Goal: Task Accomplishment & Management: Manage account settings

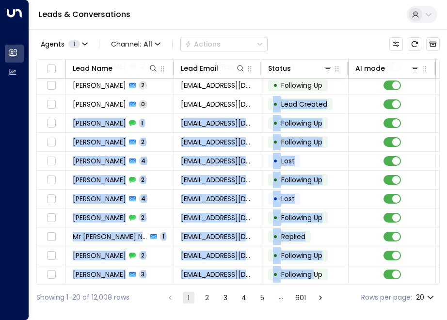
drag, startPoint x: 258, startPoint y: 284, endPoint x: 316, endPoint y: 282, distance: 58.7
click at [316, 282] on div "Lead Name Lead Email Status AI mode Location Product Phone [PERSON_NAME] 1 [EMA…" at bounding box center [237, 171] width 403 height 225
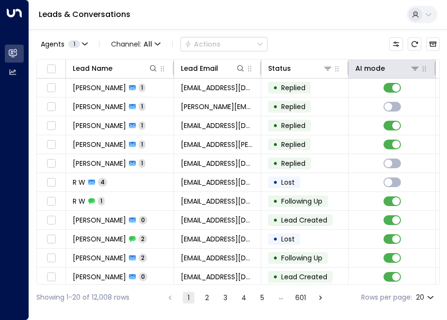
drag, startPoint x: 320, startPoint y: 44, endPoint x: 402, endPoint y: 75, distance: 88.0
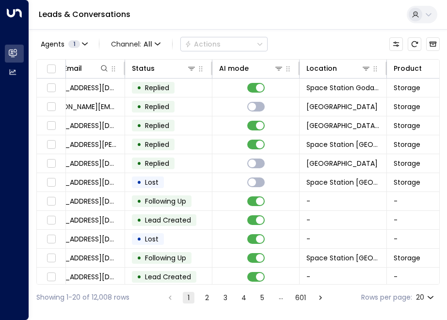
scroll to position [0, 262]
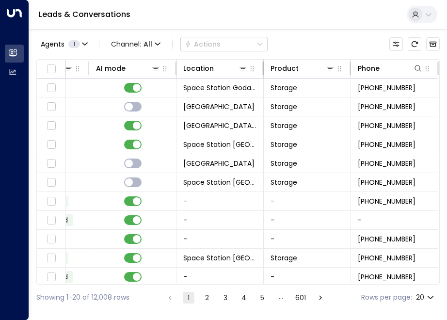
drag, startPoint x: 337, startPoint y: 101, endPoint x: 427, endPoint y: 65, distance: 96.7
click at [242, 66] on icon at bounding box center [243, 68] width 8 height 8
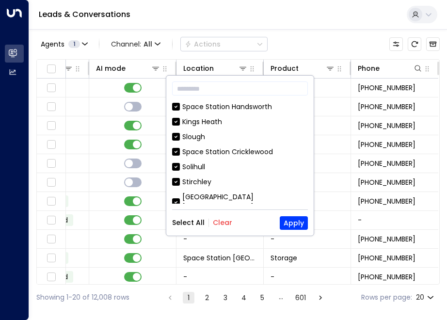
click at [225, 224] on button "Clear" at bounding box center [222, 223] width 19 height 8
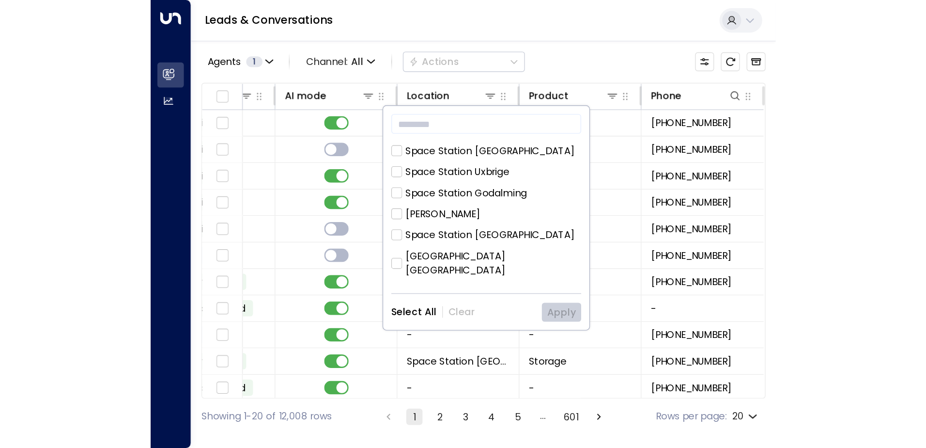
scroll to position [388, 0]
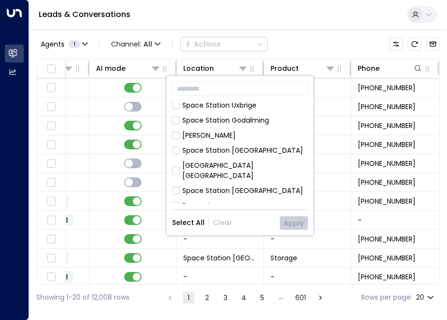
click at [249, 186] on div "Space Station [GEOGRAPHIC_DATA]" at bounding box center [242, 191] width 121 height 10
click at [299, 229] on button "Apply" at bounding box center [294, 223] width 28 height 14
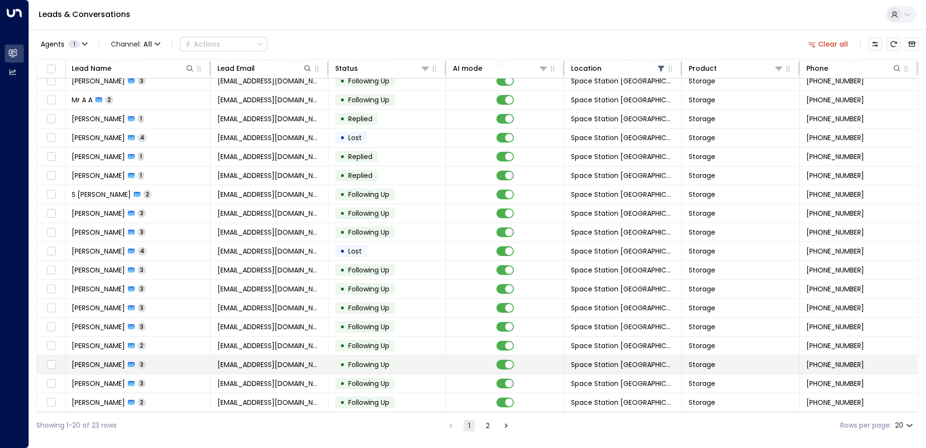
scroll to position [0, 1]
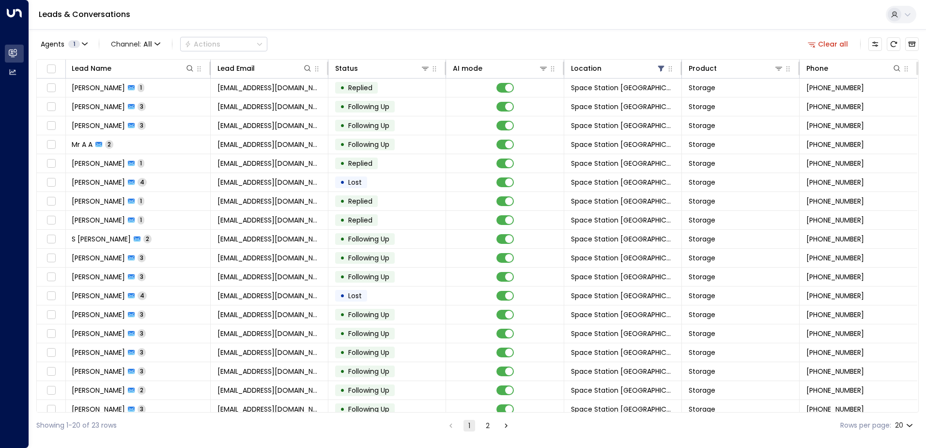
click at [508, 431] on div "Showing 1-20 of 23 rows 1 2 Rows per page: 20 **" at bounding box center [477, 425] width 883 height 26
click at [506, 429] on icon "Go to next page" at bounding box center [506, 425] width 9 height 9
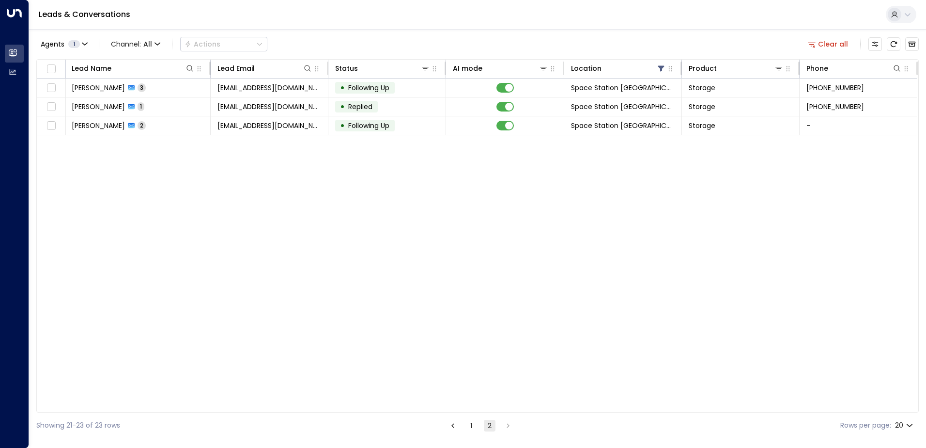
click at [473, 428] on button "1" at bounding box center [472, 426] width 12 height 12
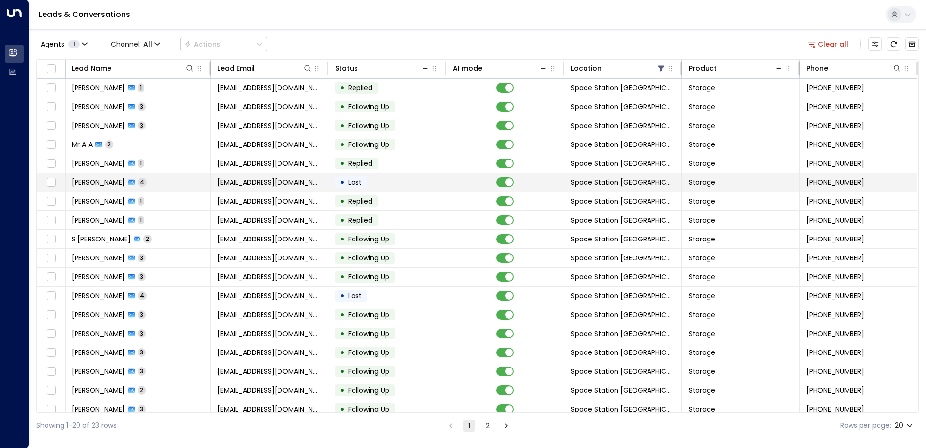
scroll to position [47, 1]
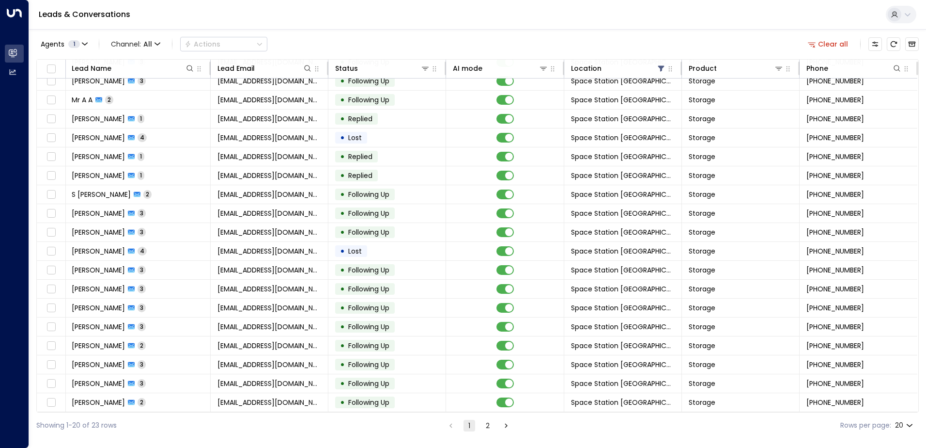
click at [726, 42] on div "Agents 1 Channel: All Actions Clear all" at bounding box center [477, 44] width 883 height 20
click at [694, 31] on div "Agents 1 Channel: All Actions Clear all Lead Name Lead Email Status AI mode Loc…" at bounding box center [477, 233] width 883 height 409
click at [659, 65] on icon at bounding box center [662, 68] width 8 height 8
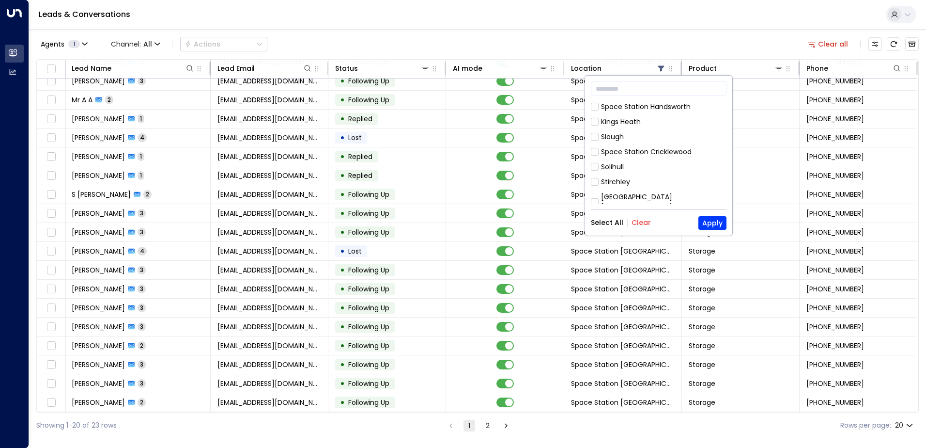
click at [634, 219] on button "Clear" at bounding box center [641, 223] width 19 height 8
click at [706, 220] on button "Apply" at bounding box center [713, 223] width 28 height 14
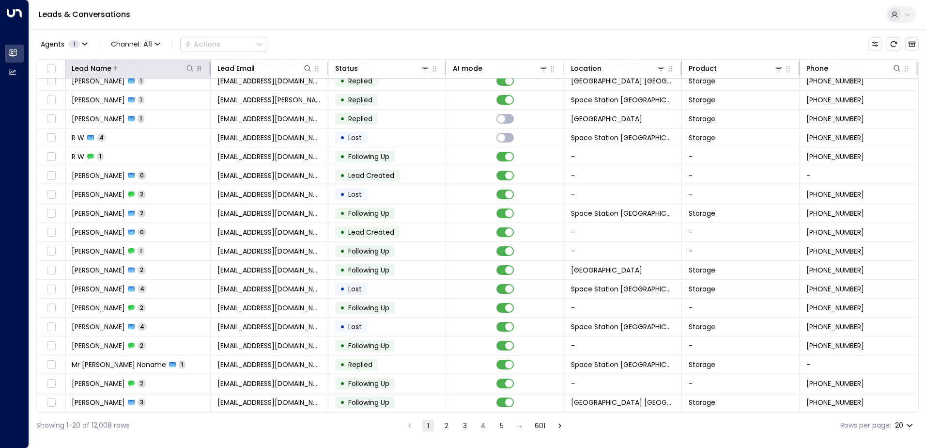
click at [189, 65] on icon at bounding box center [190, 68] width 8 height 8
type input "**********"
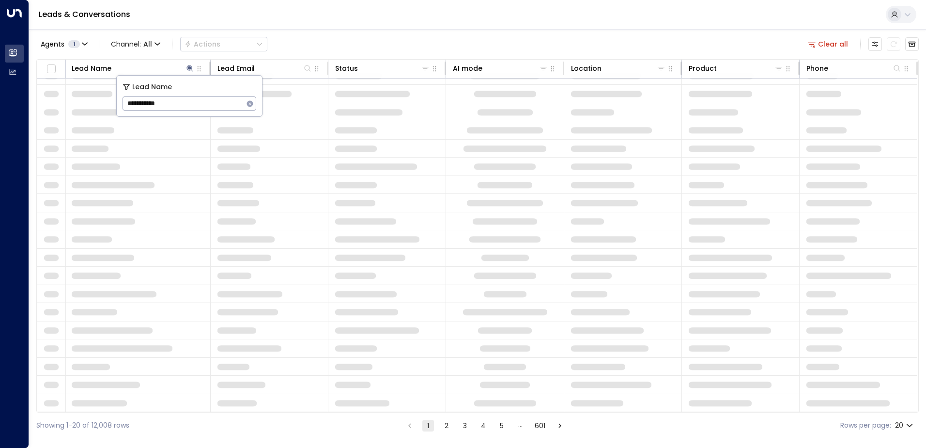
click at [320, 29] on div "Leads & Conversations" at bounding box center [477, 15] width 897 height 30
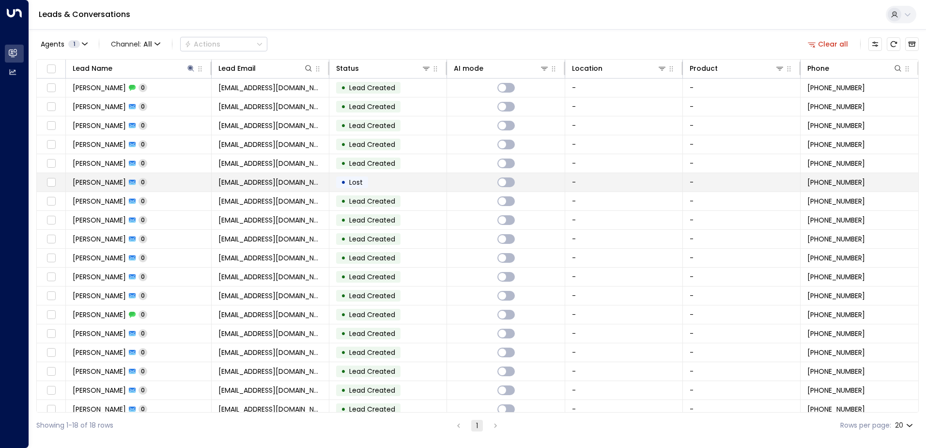
click at [240, 187] on td "[EMAIL_ADDRESS][DOMAIN_NAME]" at bounding box center [271, 182] width 118 height 18
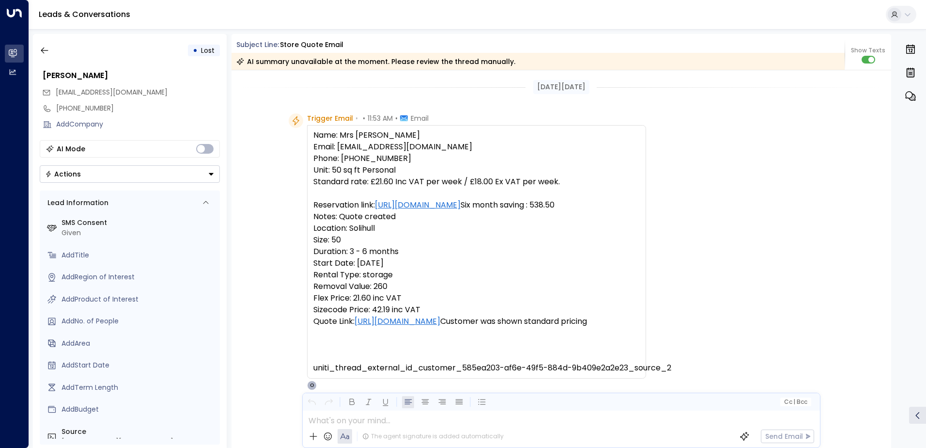
drag, startPoint x: 643, startPoint y: 275, endPoint x: 661, endPoint y: 34, distance: 241.5
click at [47, 47] on icon "button" at bounding box center [45, 51] width 10 height 10
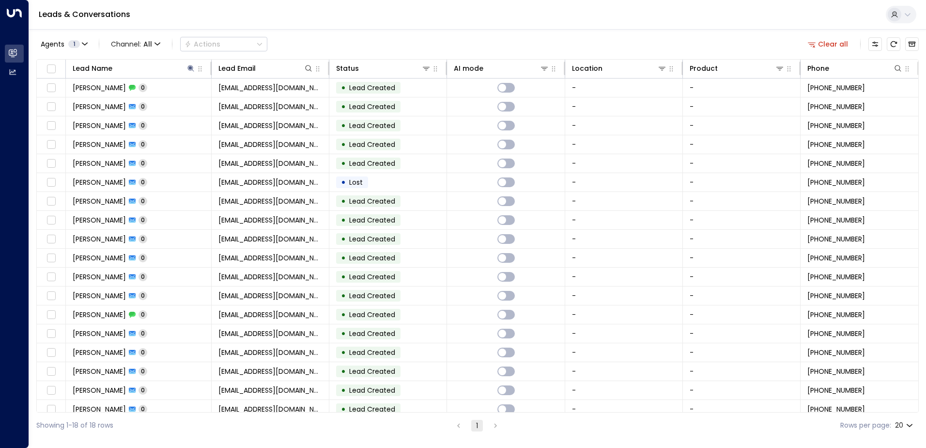
click at [674, 33] on div "Agents 1 Channel: All Actions Clear all Lead Name Lead Email Status AI mode Loc…" at bounding box center [477, 233] width 883 height 409
click at [696, 16] on div "Leads & Conversations" at bounding box center [477, 15] width 897 height 30
click at [189, 65] on icon at bounding box center [191, 68] width 6 height 6
click at [253, 108] on button "button" at bounding box center [251, 103] width 13 height 13
click at [408, 39] on div "Agents 1 Channel: All Actions Clear all" at bounding box center [477, 44] width 883 height 20
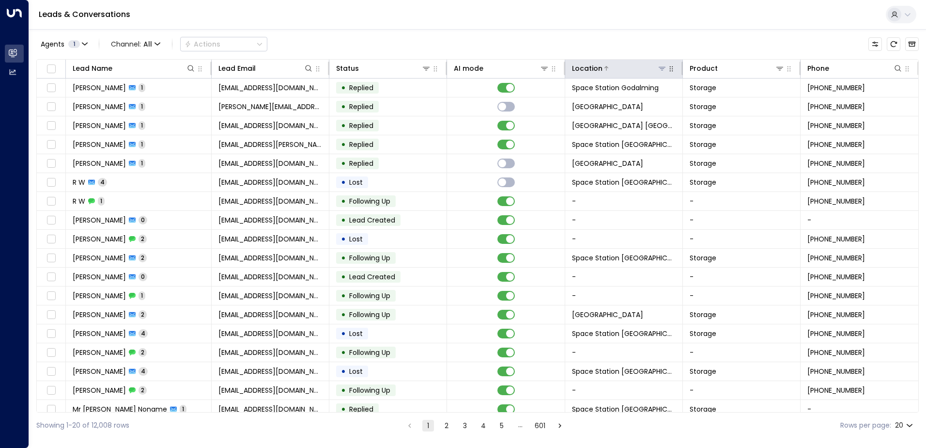
click at [658, 68] on icon at bounding box center [662, 68] width 8 height 8
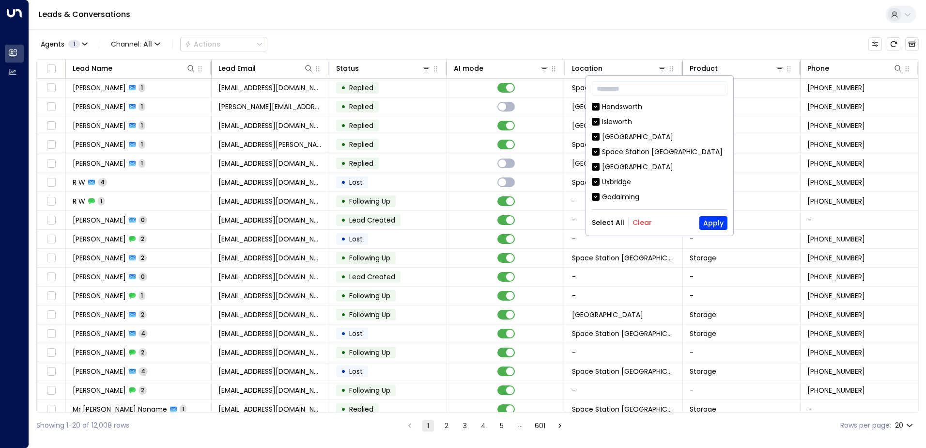
click at [637, 224] on button "Clear" at bounding box center [642, 223] width 19 height 8
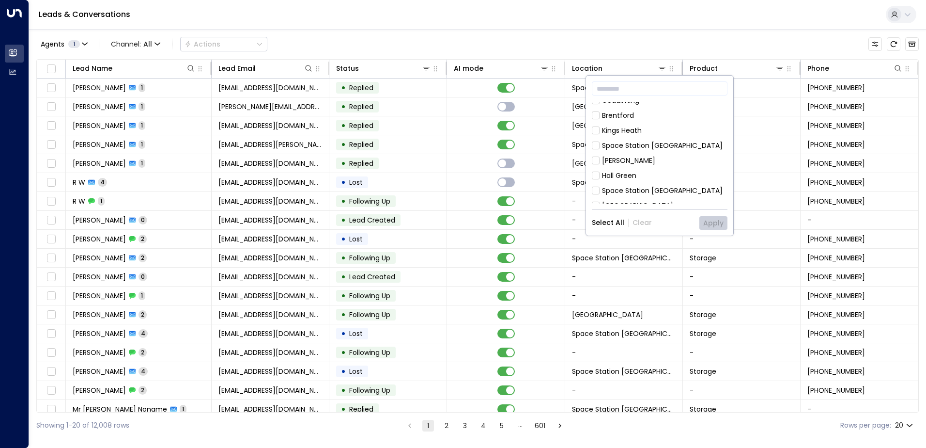
scroll to position [97, 0]
click at [662, 152] on div "[GEOGRAPHIC_DATA] [GEOGRAPHIC_DATA] [GEOGRAPHIC_DATA] [GEOGRAPHIC_DATA] [GEOGRA…" at bounding box center [660, 153] width 136 height 102
click at [664, 145] on div "Space Station [GEOGRAPHIC_DATA]" at bounding box center [662, 145] width 121 height 10
click at [719, 222] on button "Apply" at bounding box center [714, 223] width 28 height 14
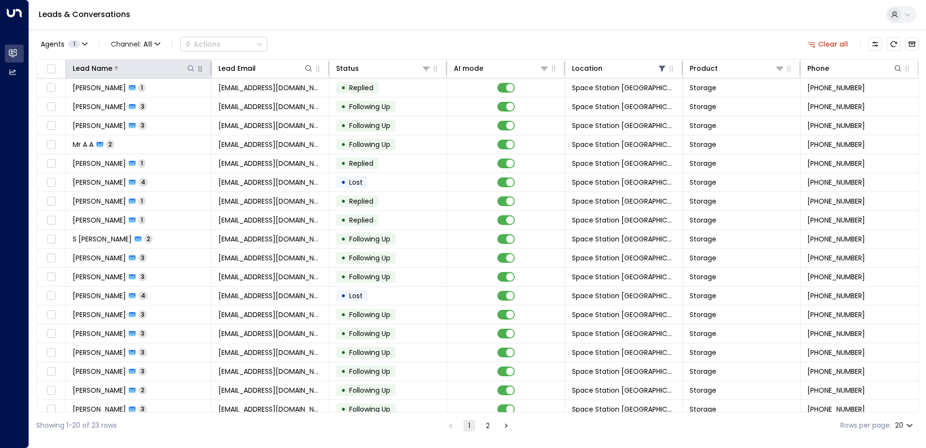
click at [190, 68] on icon at bounding box center [191, 68] width 8 height 8
type input "****"
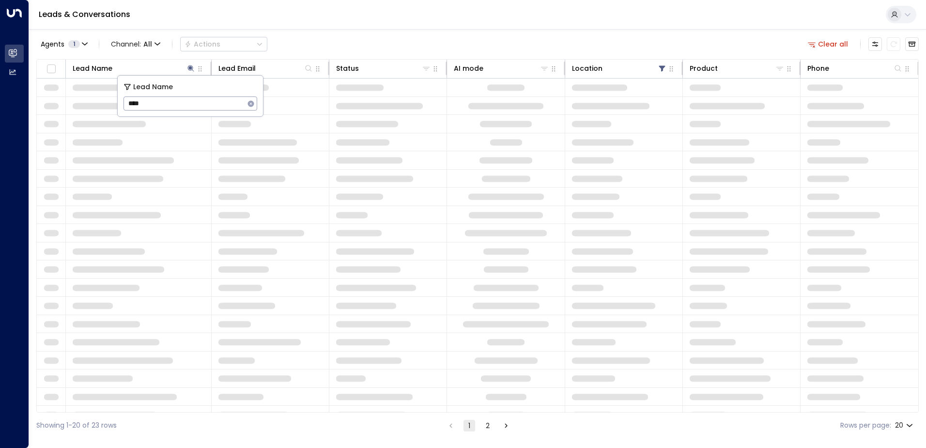
click at [346, 45] on div "Agents 1 Channel: All Actions Clear all" at bounding box center [477, 44] width 883 height 20
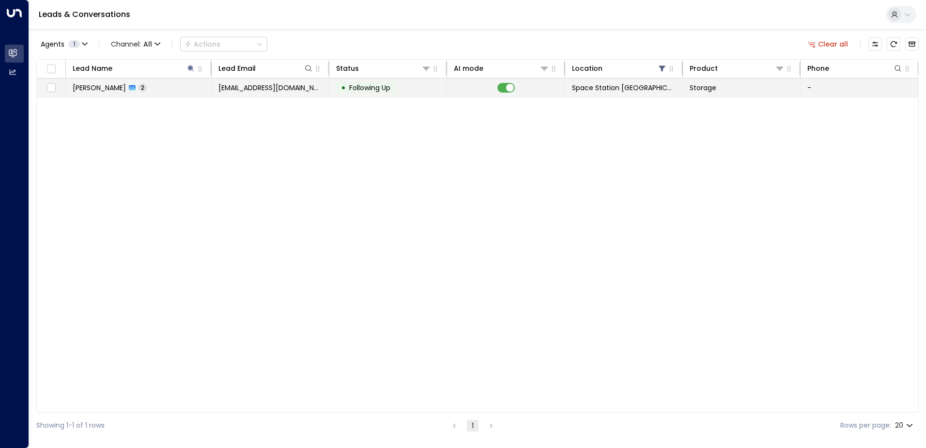
click at [259, 91] on span "[EMAIL_ADDRESS][DOMAIN_NAME]" at bounding box center [271, 88] width 104 height 10
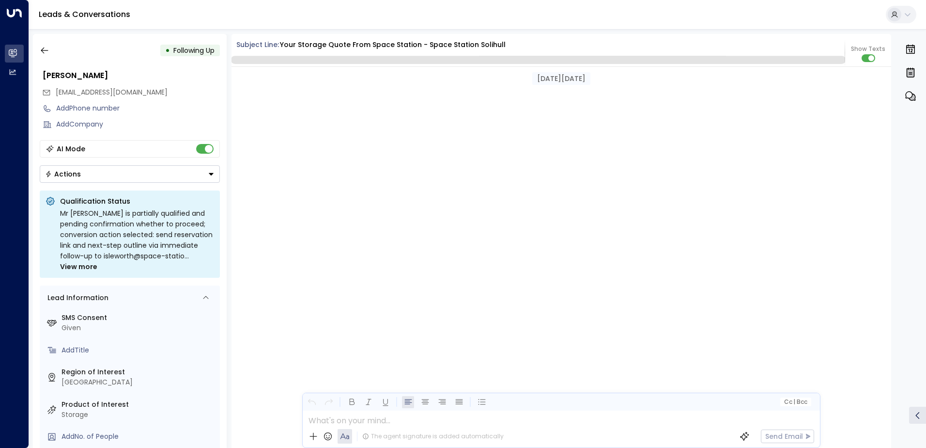
scroll to position [830, 0]
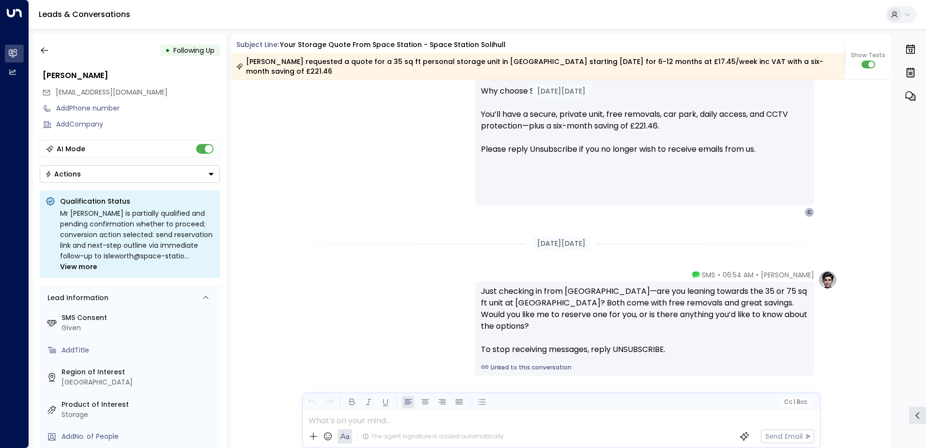
click at [97, 261] on span "View more" at bounding box center [78, 266] width 37 height 11
click at [48, 48] on icon "button" at bounding box center [45, 51] width 10 height 10
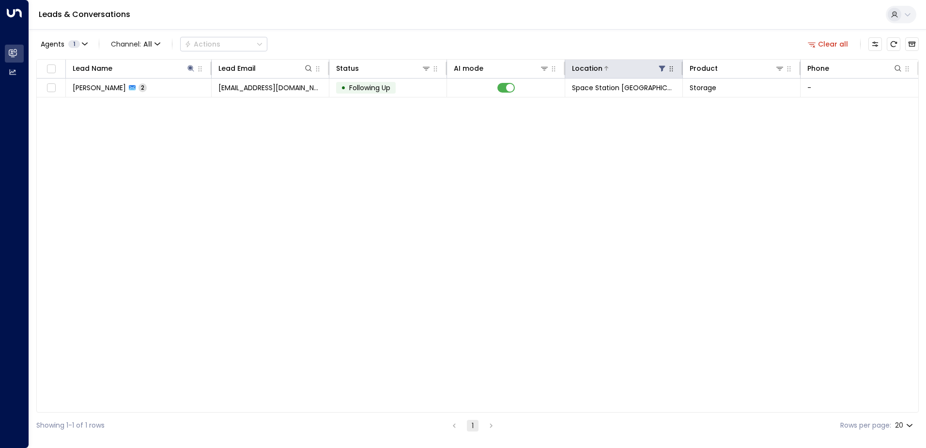
click at [661, 69] on icon at bounding box center [662, 68] width 8 height 8
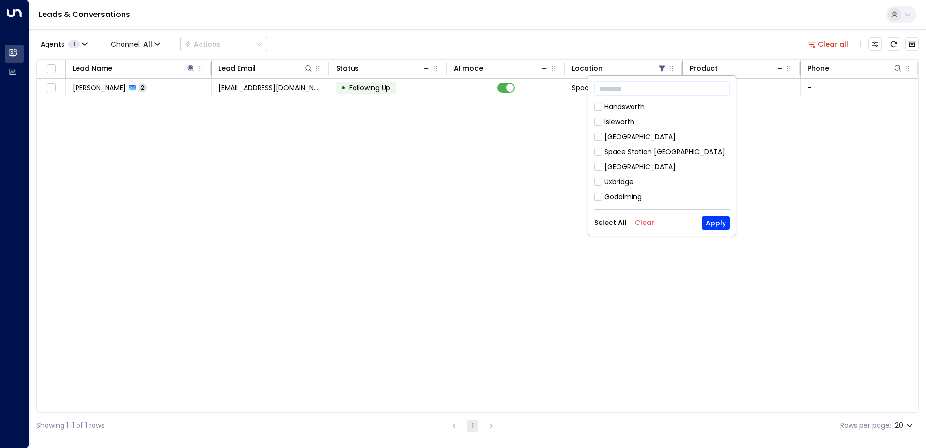
click at [635, 222] on button "Clear" at bounding box center [644, 223] width 19 height 8
click at [719, 225] on button "Apply" at bounding box center [716, 223] width 28 height 14
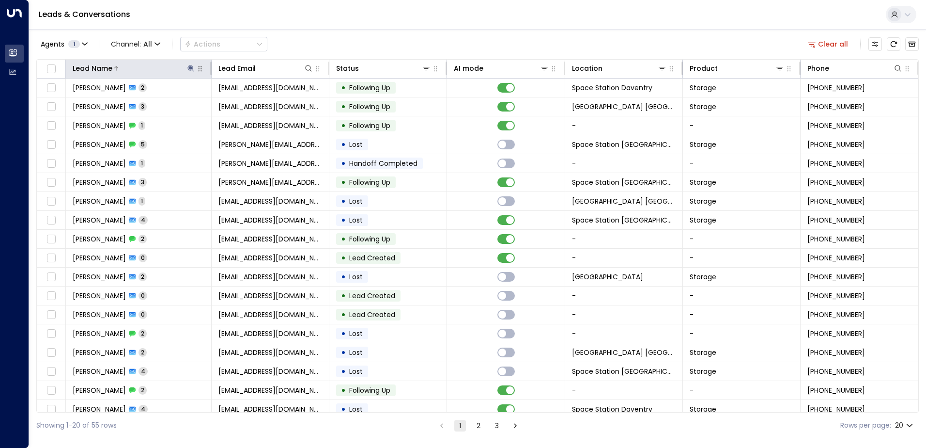
click at [190, 68] on icon at bounding box center [191, 68] width 6 height 6
type input "**********"
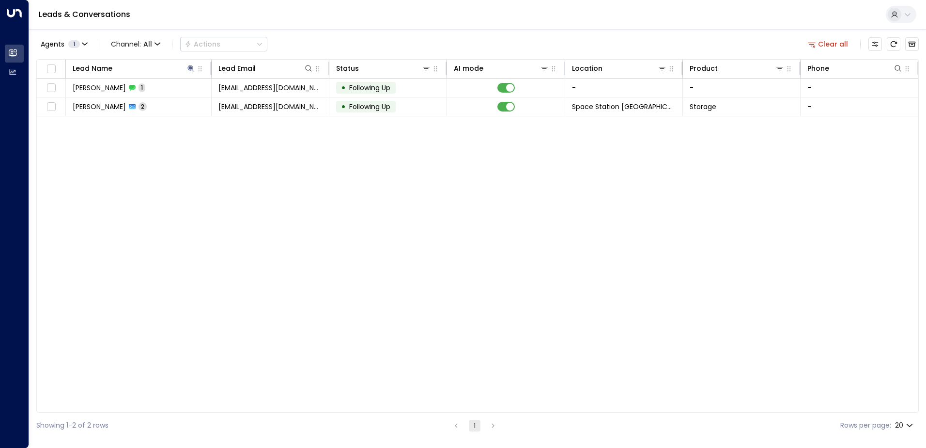
click at [232, 171] on div "Lead Name Lead Email Status AI mode Location Product Phone [PERSON_NAME] 1 [EMA…" at bounding box center [477, 235] width 883 height 353
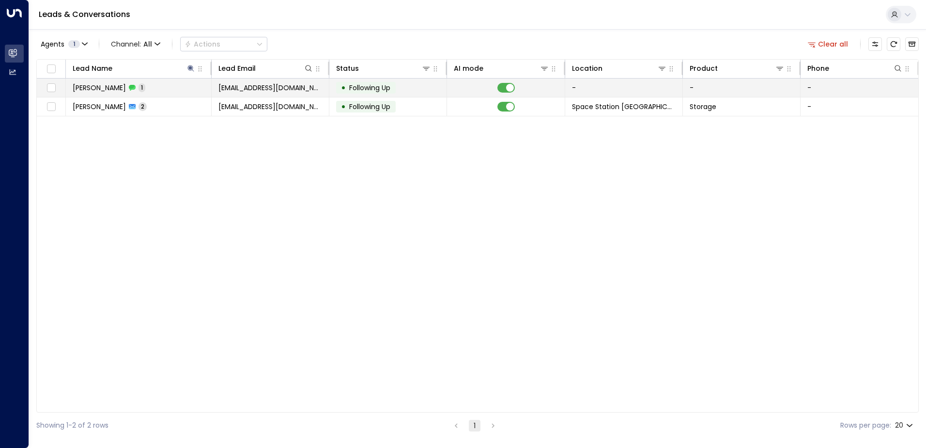
click at [321, 90] on td "[EMAIL_ADDRESS][DOMAIN_NAME]" at bounding box center [271, 87] width 118 height 18
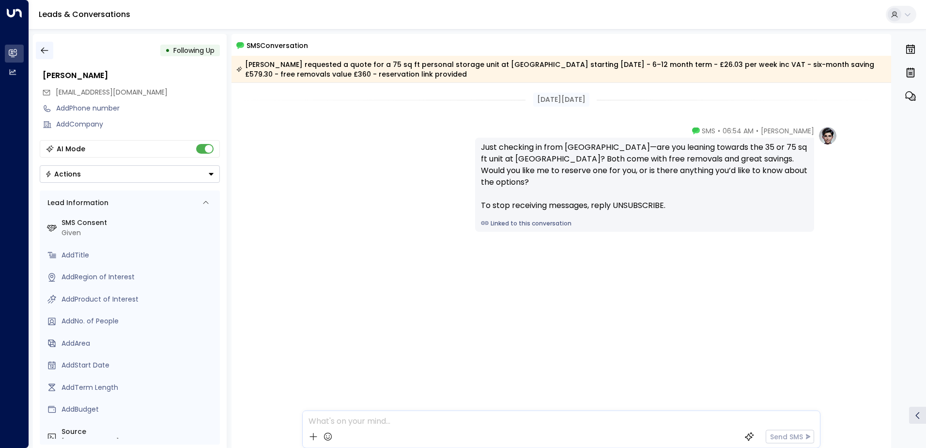
click at [45, 52] on icon "button" at bounding box center [45, 51] width 10 height 10
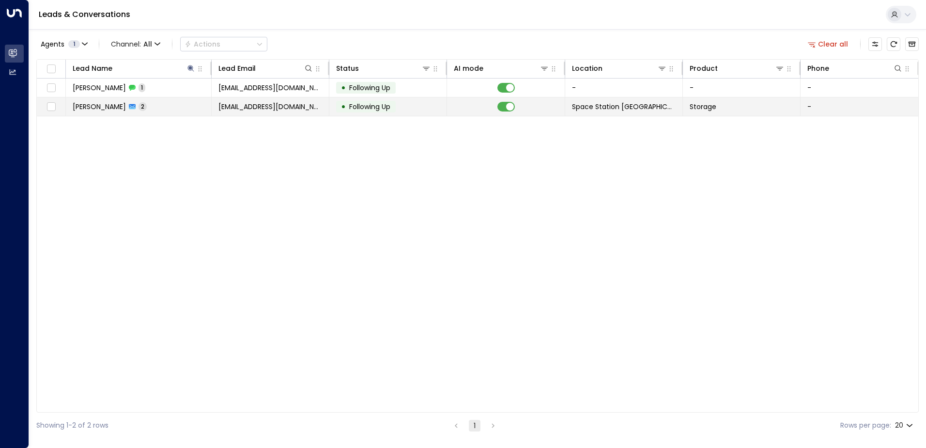
click at [134, 106] on td "[PERSON_NAME] Beach 2" at bounding box center [139, 106] width 146 height 18
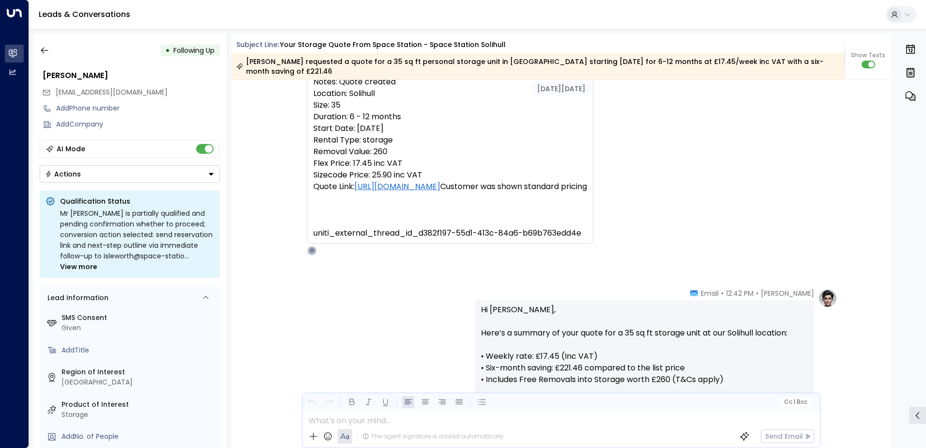
scroll to position [145, 0]
click at [46, 44] on button "button" at bounding box center [44, 50] width 17 height 17
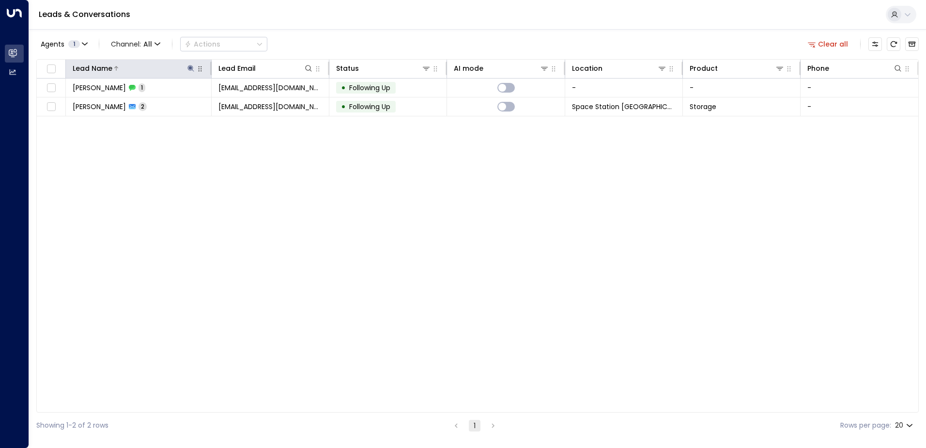
click at [190, 68] on icon at bounding box center [191, 68] width 6 height 6
drag, startPoint x: 206, startPoint y: 110, endPoint x: 128, endPoint y: 105, distance: 78.2
click at [128, 105] on input "**********" at bounding box center [184, 103] width 121 height 18
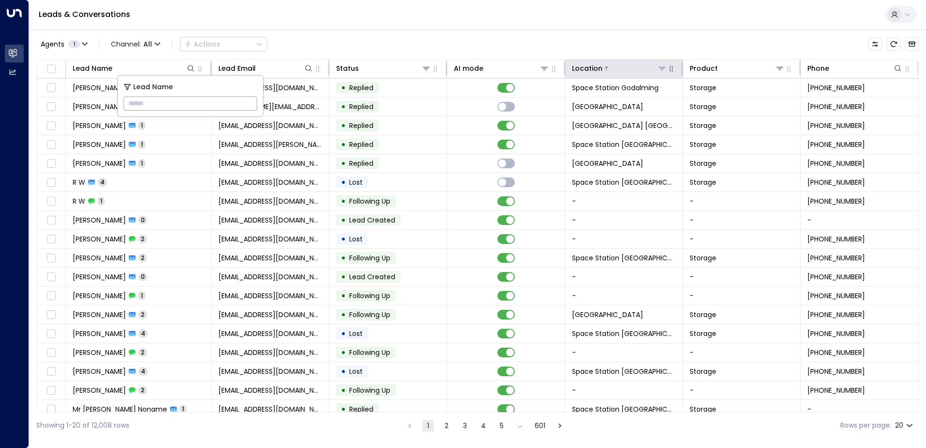
click at [661, 69] on icon at bounding box center [662, 68] width 8 height 8
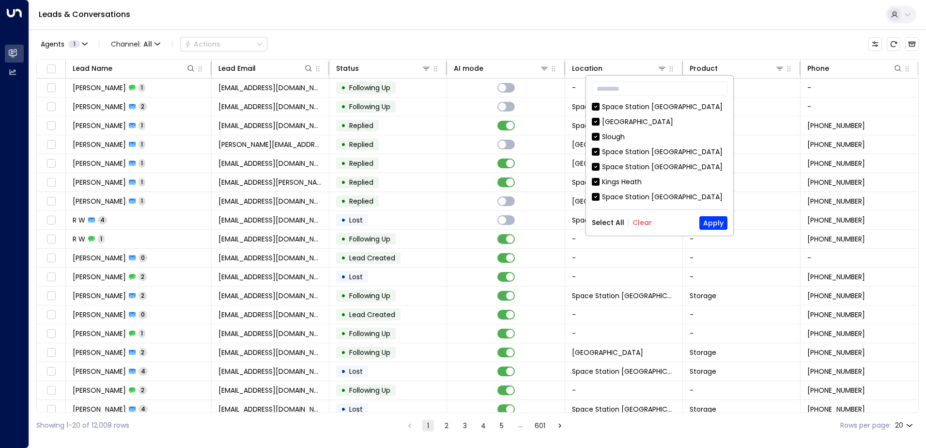
drag, startPoint x: 641, startPoint y: 221, endPoint x: 639, endPoint y: 154, distance: 66.9
click at [641, 221] on button "Clear" at bounding box center [642, 223] width 19 height 8
click at [650, 109] on div "Space Station [GEOGRAPHIC_DATA]" at bounding box center [662, 107] width 121 height 10
click at [721, 221] on button "Apply" at bounding box center [714, 223] width 28 height 14
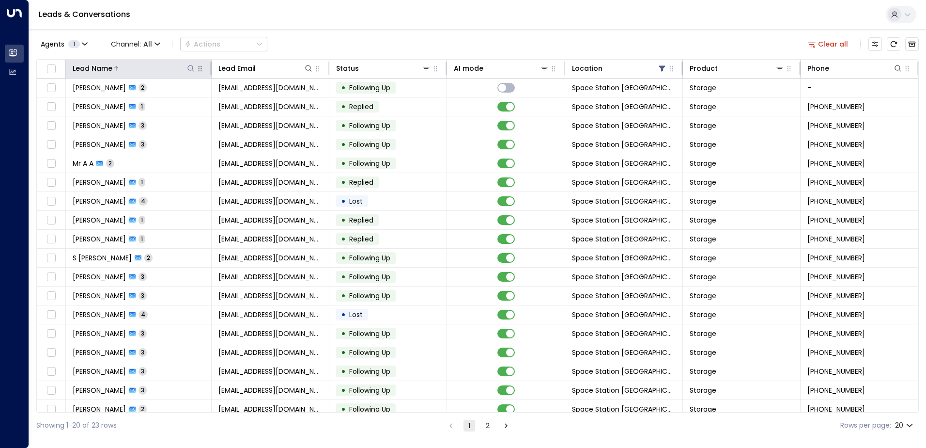
click at [187, 71] on icon at bounding box center [191, 68] width 8 height 8
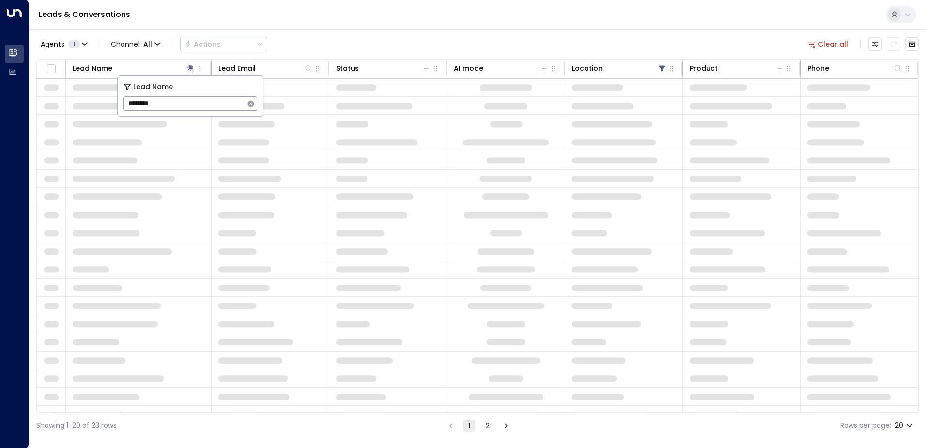
type input "********"
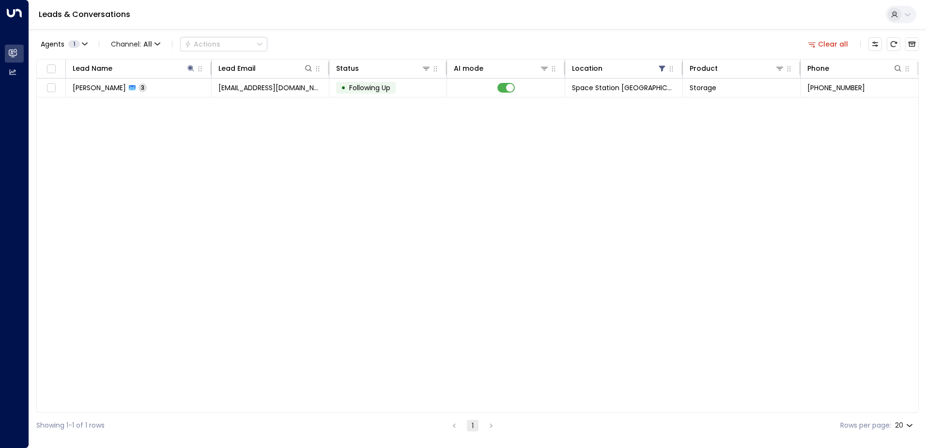
click at [289, 45] on div "Agents 1 Channel: All Actions Clear all" at bounding box center [477, 44] width 883 height 20
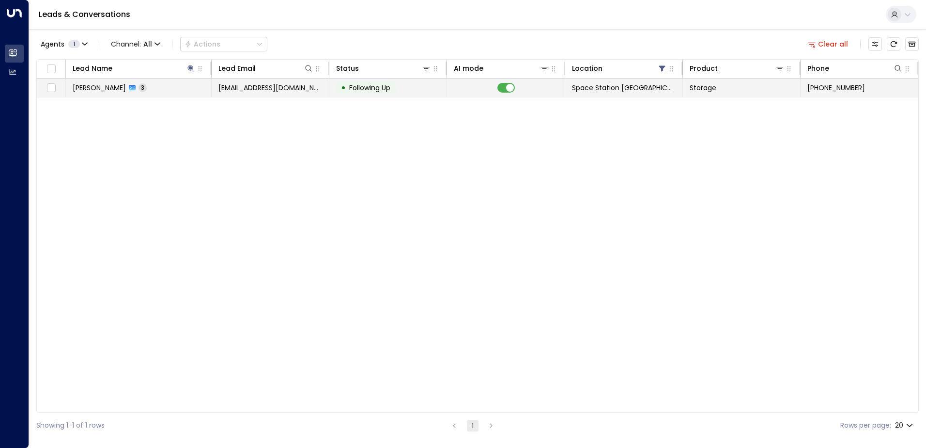
click at [278, 94] on td "[EMAIL_ADDRESS][DOMAIN_NAME]" at bounding box center [271, 87] width 118 height 18
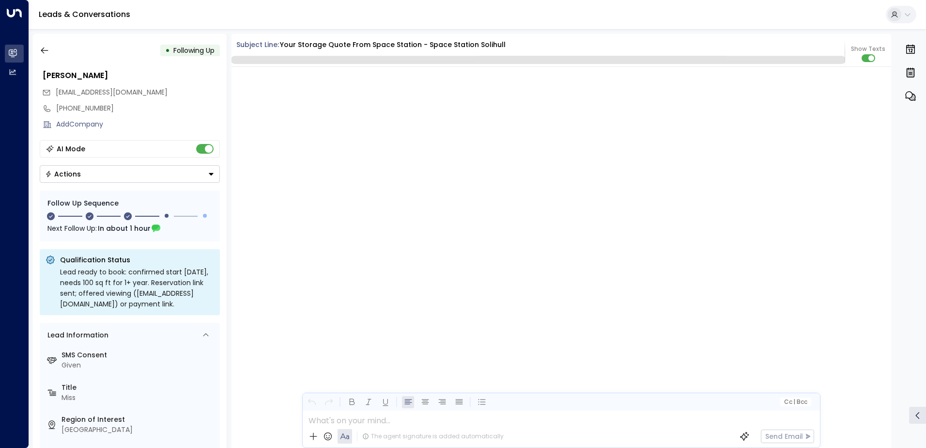
scroll to position [1149, 0]
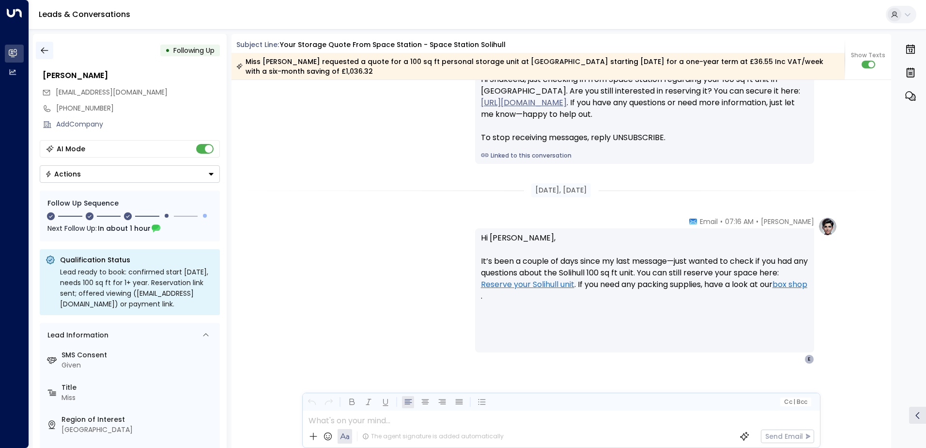
click at [42, 53] on icon "button" at bounding box center [45, 51] width 10 height 10
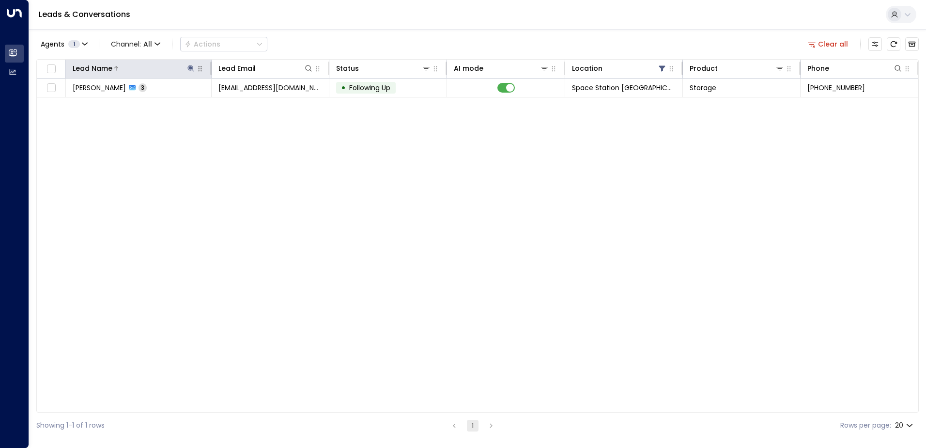
click at [191, 64] on button at bounding box center [191, 68] width 10 height 10
drag, startPoint x: 199, startPoint y: 100, endPoint x: 145, endPoint y: 100, distance: 53.8
click at [145, 100] on input "********" at bounding box center [184, 103] width 121 height 18
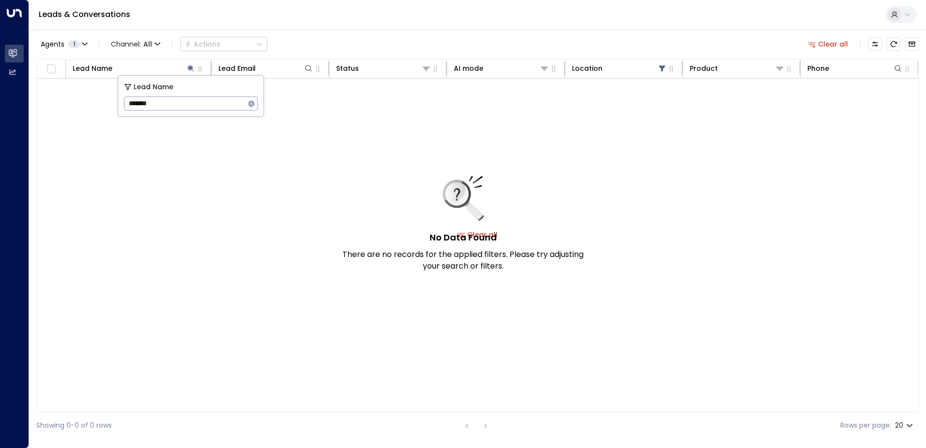
click at [133, 104] on input "*******" at bounding box center [184, 103] width 121 height 18
type input "******"
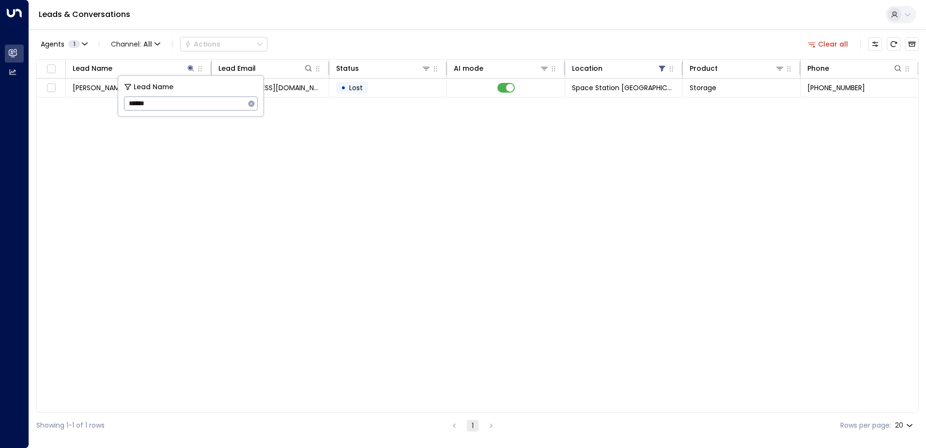
click at [183, 132] on div "Lead Name Lead Email Status AI mode Location Product Phone [PERSON_NAME] 4 [EMA…" at bounding box center [477, 235] width 883 height 353
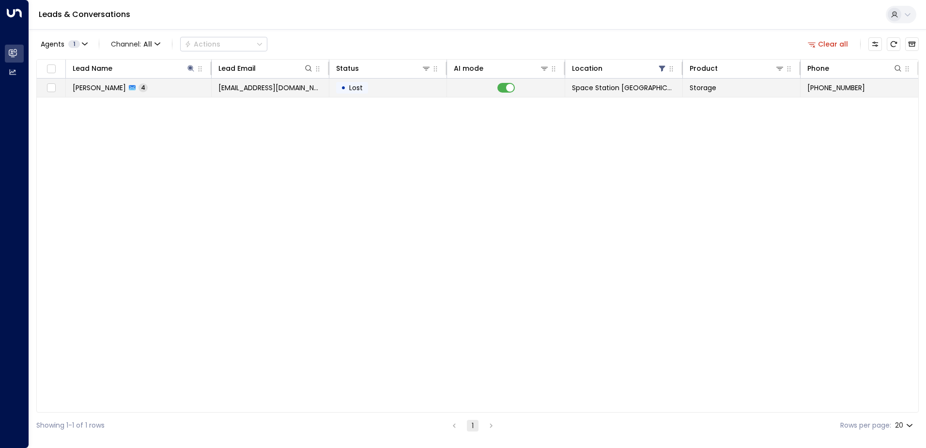
click at [182, 95] on td "[PERSON_NAME] 4" at bounding box center [139, 87] width 146 height 18
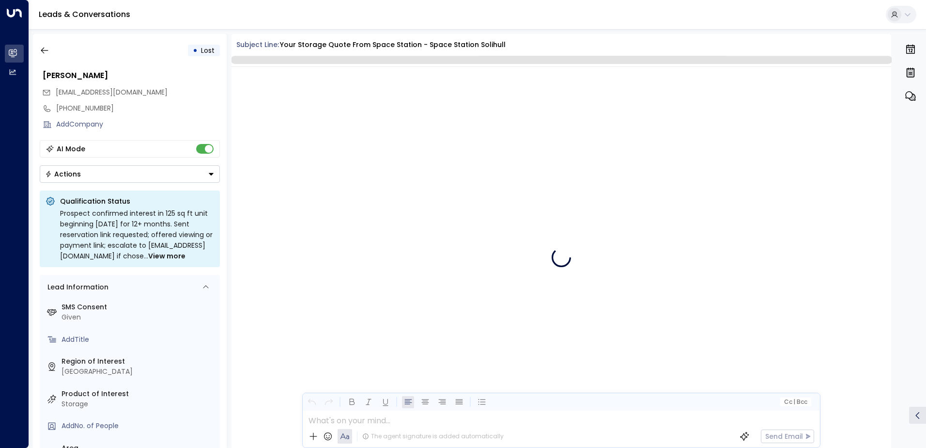
scroll to position [1403, 0]
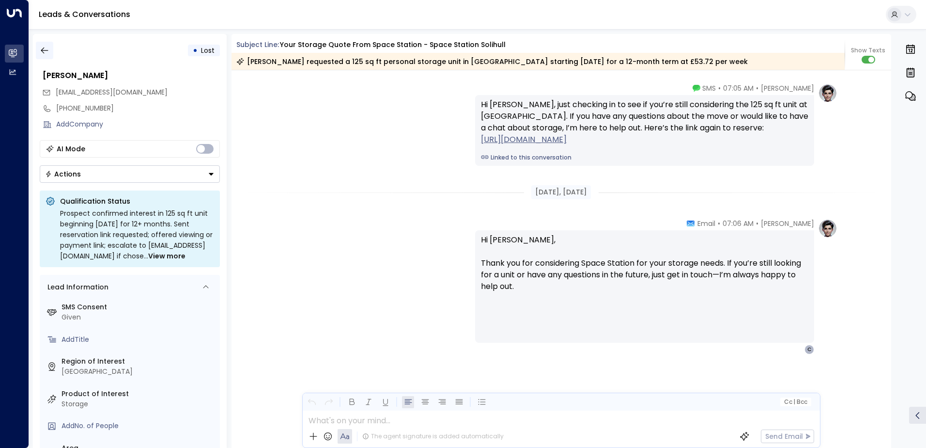
click at [46, 54] on icon "button" at bounding box center [45, 51] width 10 height 10
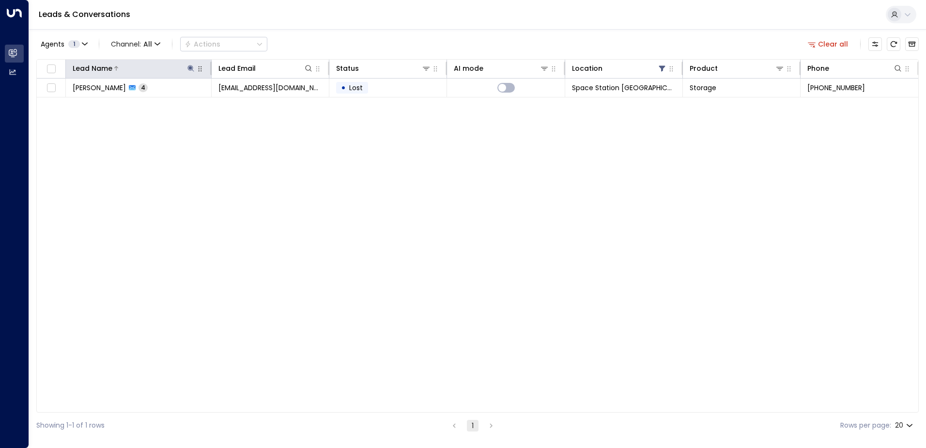
click at [191, 68] on icon at bounding box center [191, 68] width 6 height 6
drag, startPoint x: 200, startPoint y: 101, endPoint x: 119, endPoint y: 98, distance: 80.5
click at [119, 98] on div "Lead Name ****** ​" at bounding box center [190, 96] width 145 height 41
type input "******"
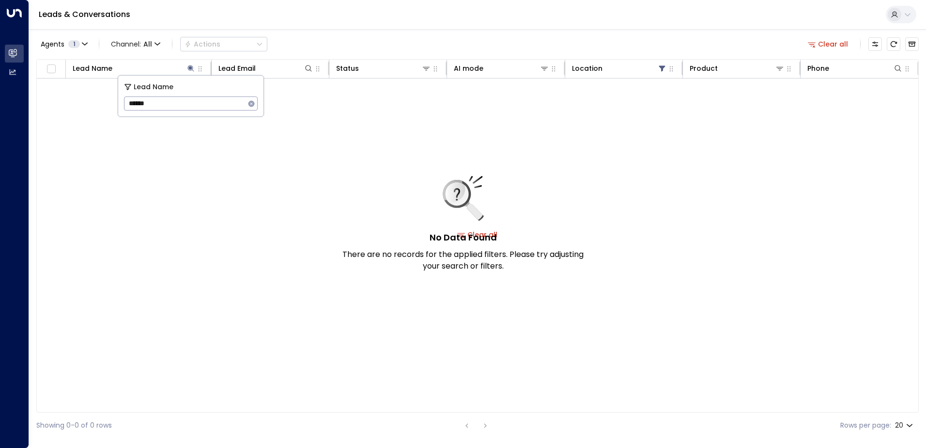
click at [391, 47] on div "Agents 1 Channel: All Actions Clear all" at bounding box center [477, 44] width 883 height 20
click at [186, 69] on div at bounding box center [153, 68] width 83 height 10
click at [188, 69] on icon at bounding box center [191, 68] width 8 height 8
click at [254, 109] on button "button" at bounding box center [251, 103] width 13 height 13
click at [303, 50] on div "Agents 1 Channel: All Actions Clear all" at bounding box center [477, 44] width 883 height 20
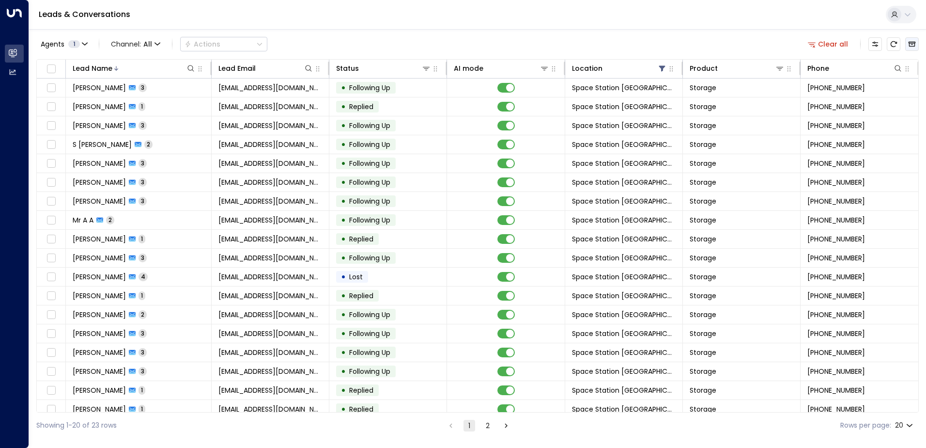
click at [910, 46] on icon "Archived Leads" at bounding box center [912, 44] width 7 height 5
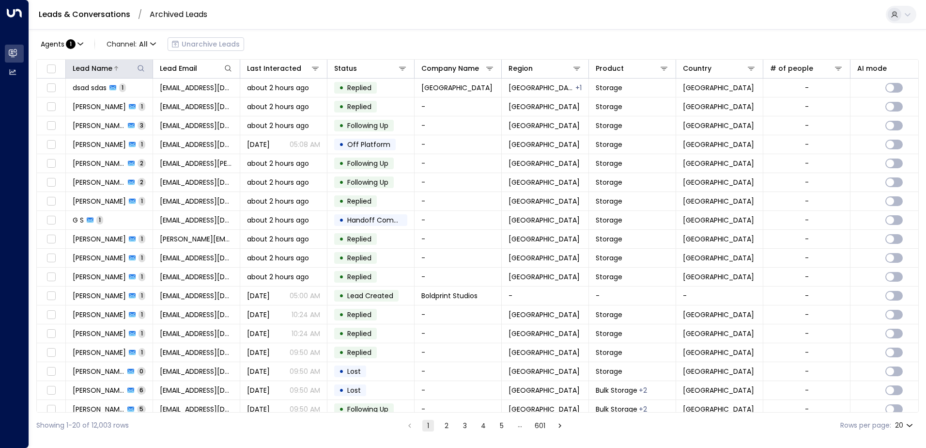
click at [142, 67] on icon at bounding box center [141, 68] width 8 height 8
type input "******"
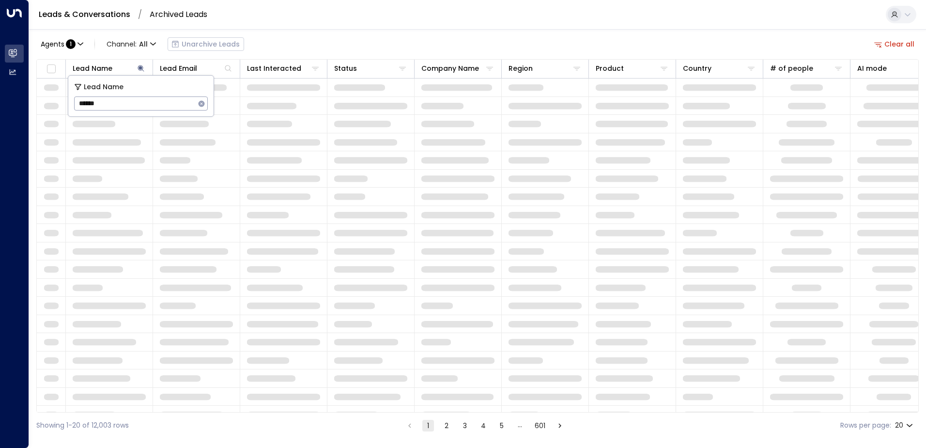
click at [309, 47] on div "Agents : 1 Channel: All Unarchive Leads Clear all" at bounding box center [477, 44] width 883 height 20
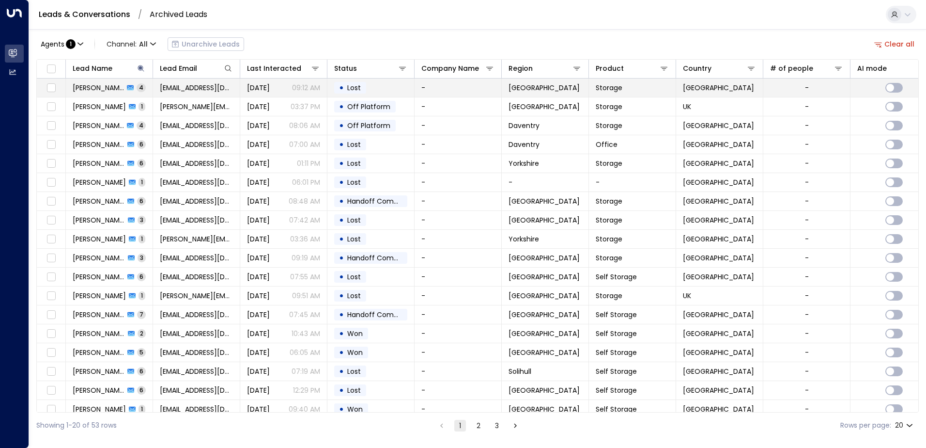
click at [372, 83] on td "• Lost" at bounding box center [371, 87] width 87 height 18
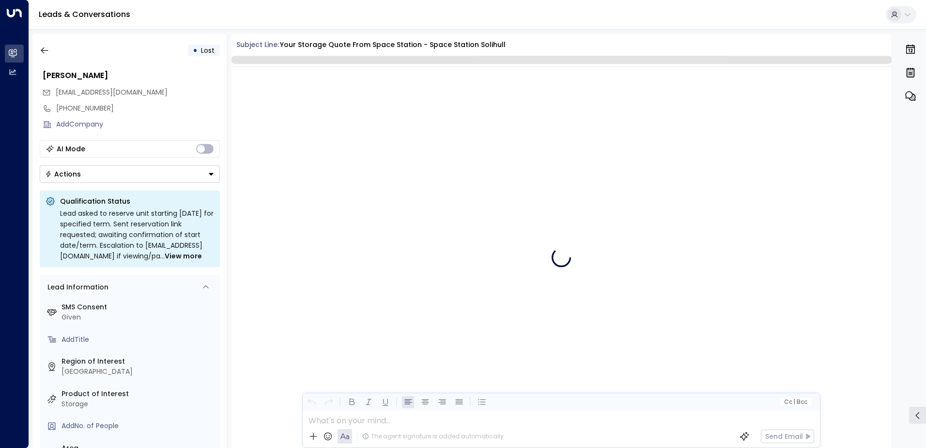
scroll to position [1980, 0]
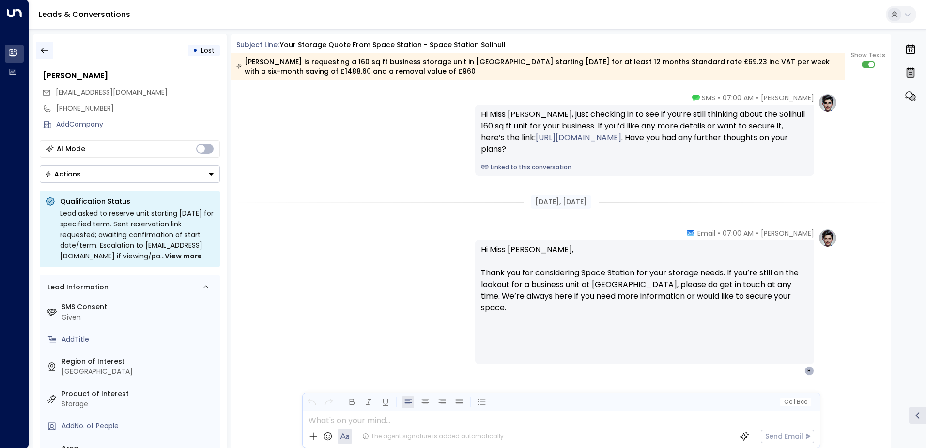
click at [38, 51] on button "button" at bounding box center [44, 50] width 17 height 17
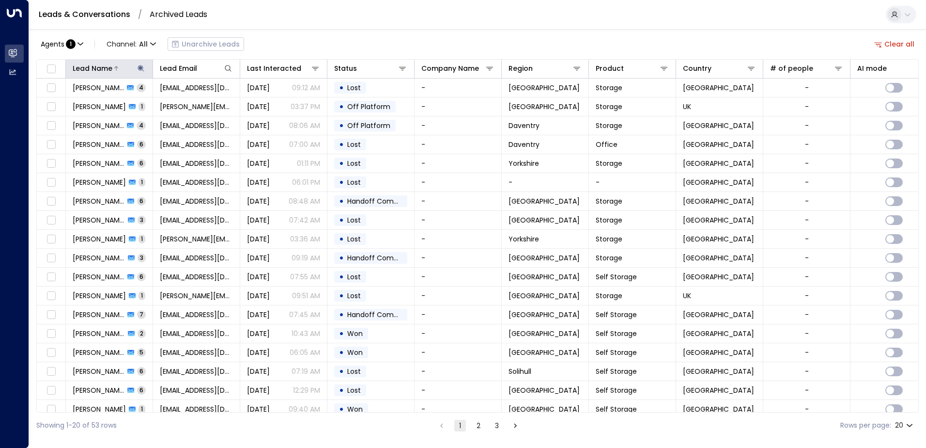
click at [141, 65] on icon at bounding box center [141, 68] width 8 height 8
click at [82, 12] on link "Leads & Conversations" at bounding box center [85, 14] width 92 height 11
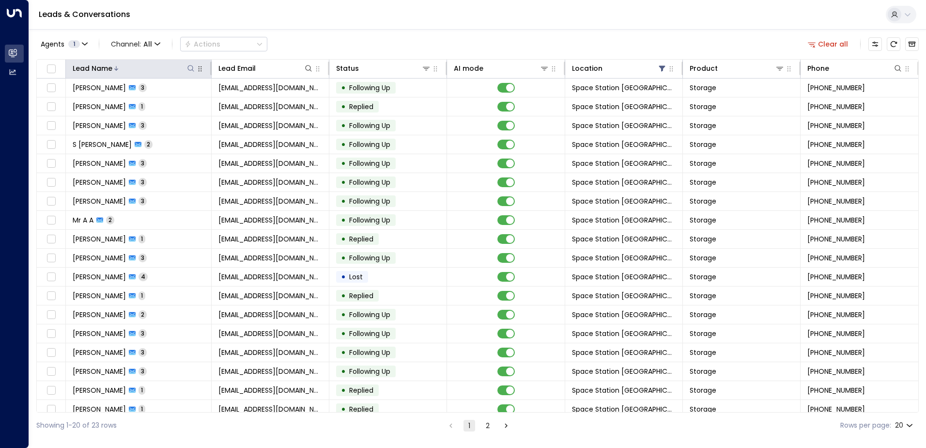
click at [189, 69] on icon at bounding box center [191, 68] width 8 height 8
type input "*******"
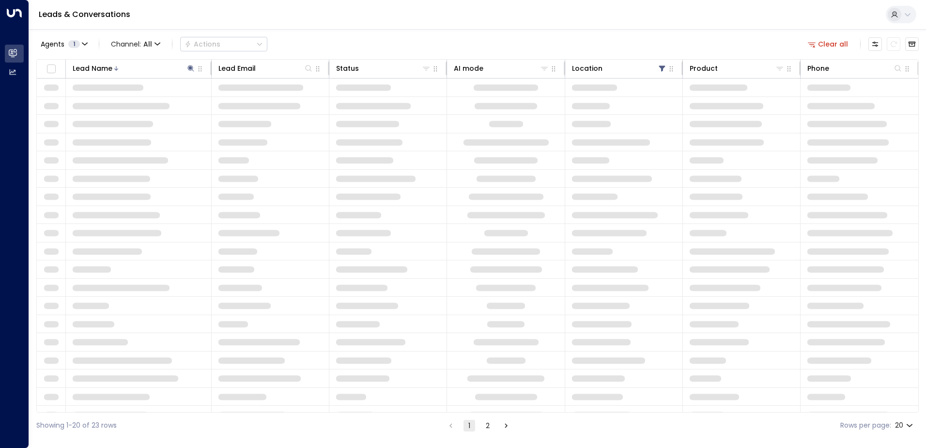
click at [408, 31] on div "Agents 1 Channel: All Actions Clear all Lead Name Lead Email Status AI mode Loc…" at bounding box center [477, 233] width 883 height 409
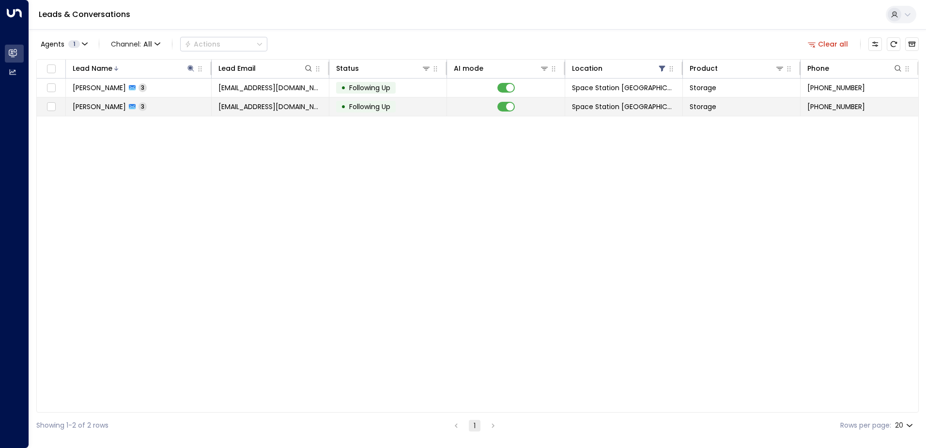
click at [185, 103] on td "[PERSON_NAME] 3" at bounding box center [139, 106] width 146 height 18
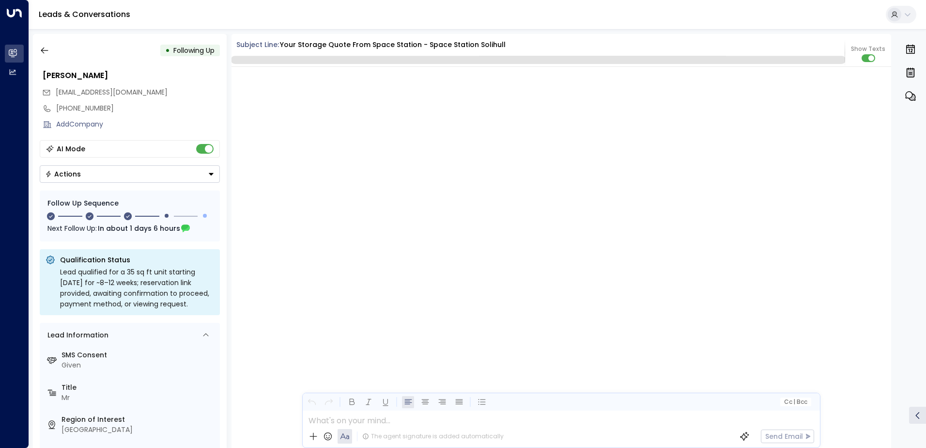
scroll to position [1091, 0]
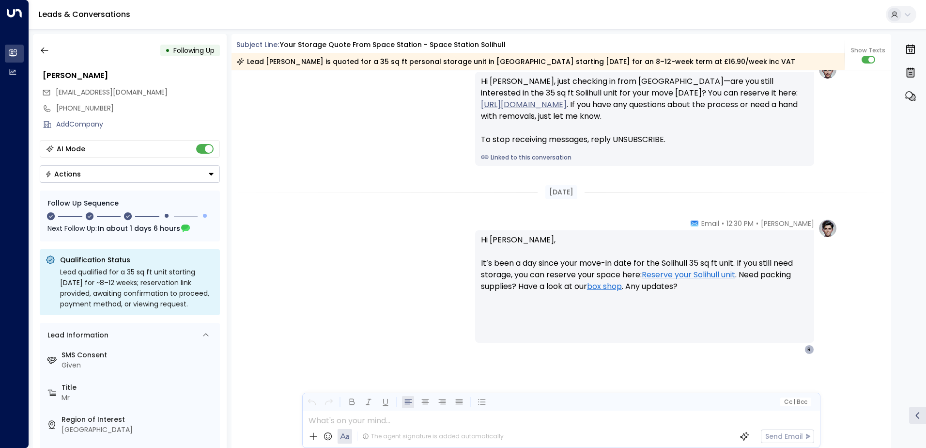
drag, startPoint x: 247, startPoint y: 407, endPoint x: 214, endPoint y: 359, distance: 58.2
click at [247, 407] on div "[PERSON_NAME] • 12:30 PM • Email Hi [PERSON_NAME], It’s been a day since your m…" at bounding box center [562, 335] width 660 height 233
click at [45, 43] on button "button" at bounding box center [44, 50] width 17 height 17
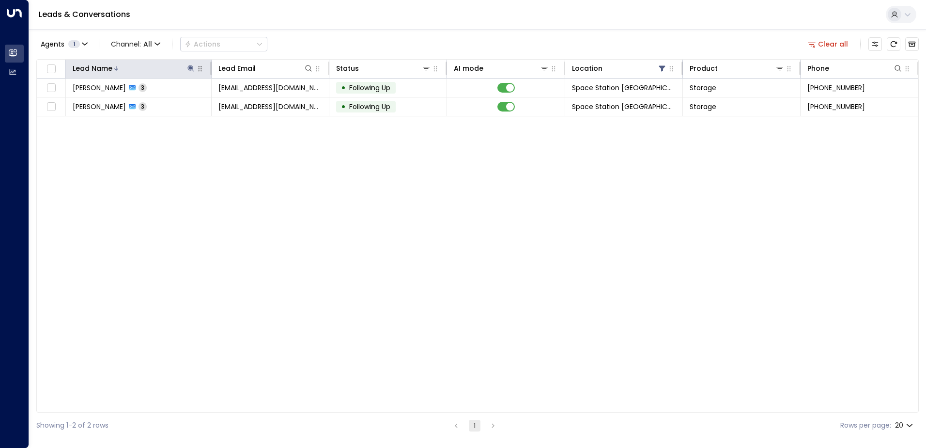
click at [192, 66] on icon at bounding box center [191, 68] width 6 height 6
type input "*"
type input "****"
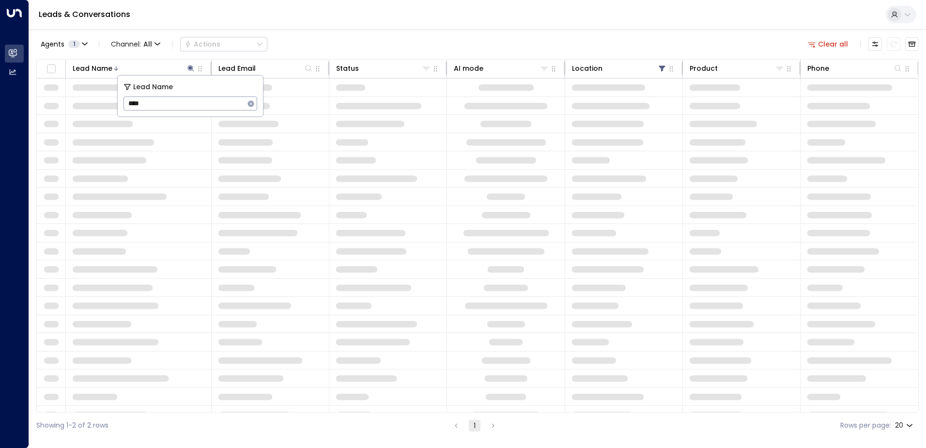
click at [376, 27] on div "Leads & Conversations" at bounding box center [477, 15] width 897 height 30
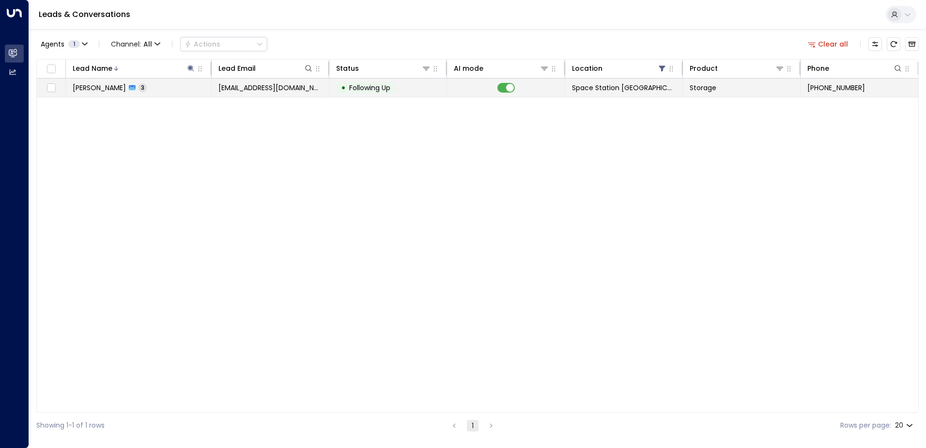
click at [302, 94] on td "[EMAIL_ADDRESS][DOMAIN_NAME]" at bounding box center [271, 87] width 118 height 18
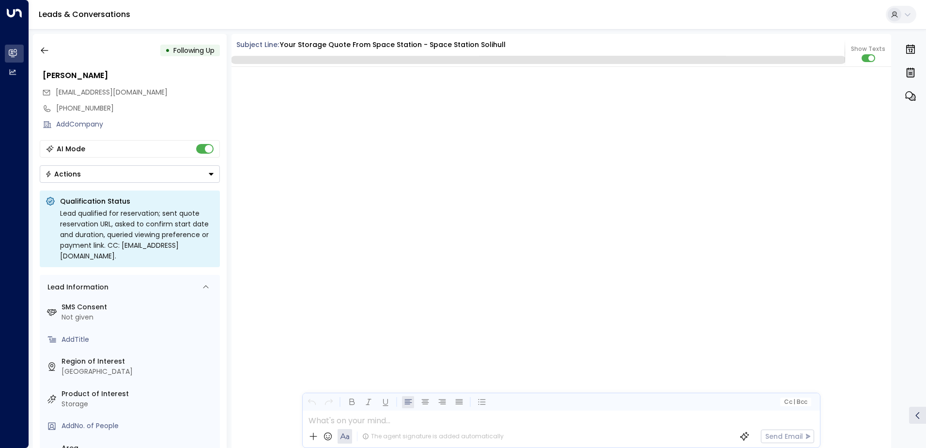
scroll to position [1381, 0]
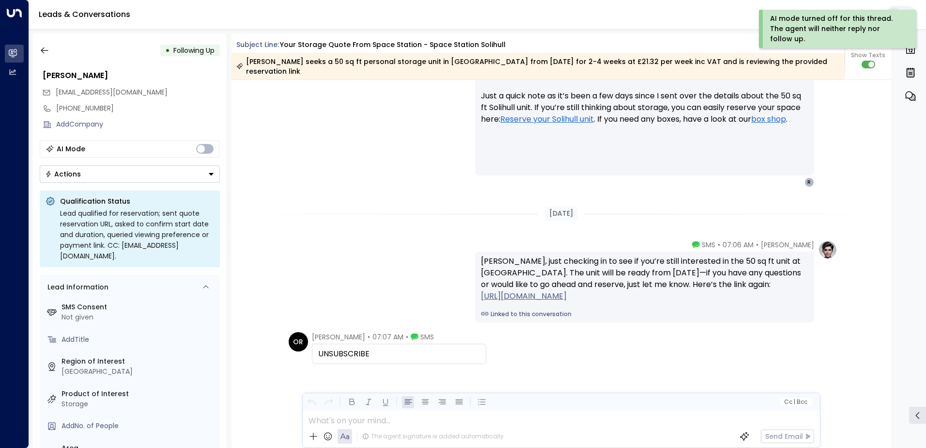
drag, startPoint x: 357, startPoint y: 343, endPoint x: 308, endPoint y: 322, distance: 53.6
copy div "R [DATE] [PERSON_NAME] • 07:06 AM • SMS [PERSON_NAME], just checking in to see …"
click at [365, 353] on div "UNSUBSCRIBE" at bounding box center [399, 354] width 174 height 20
drag, startPoint x: 373, startPoint y: 343, endPoint x: 311, endPoint y: 329, distance: 63.6
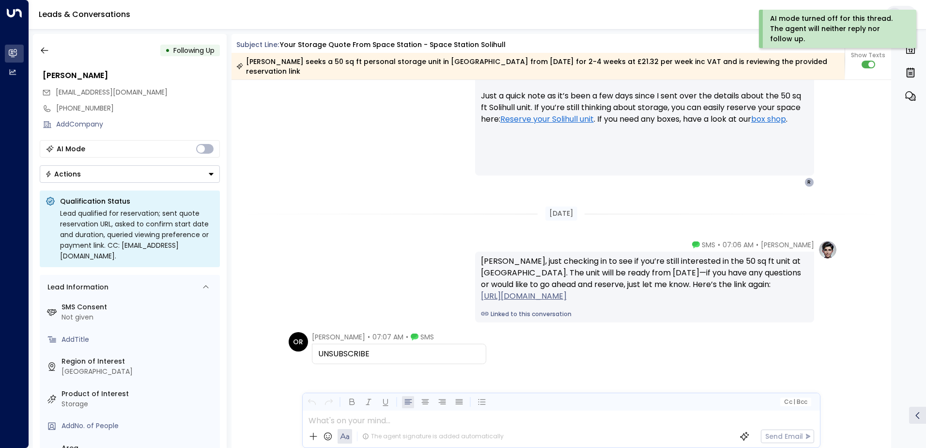
click at [312, 332] on div "[PERSON_NAME] • 07:07 AM • SMS UNSUBSCRIBE" at bounding box center [399, 348] width 174 height 32
copy div "[PERSON_NAME] • 07:07 AM • SMS UNSUBSCRIBE"
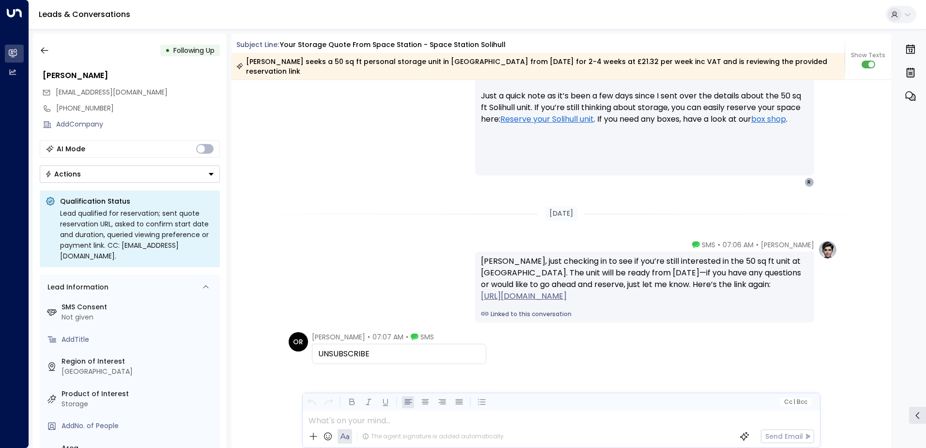
drag, startPoint x: 730, startPoint y: 213, endPoint x: 722, endPoint y: 209, distance: 8.2
click at [729, 213] on div "[DATE]" at bounding box center [562, 213] width 660 height 33
click at [624, 154] on div "Hi [PERSON_NAME], Just a quick note as it’s been a few days since I sent over t…" at bounding box center [645, 119] width 328 height 105
click at [48, 45] on button "button" at bounding box center [44, 50] width 17 height 17
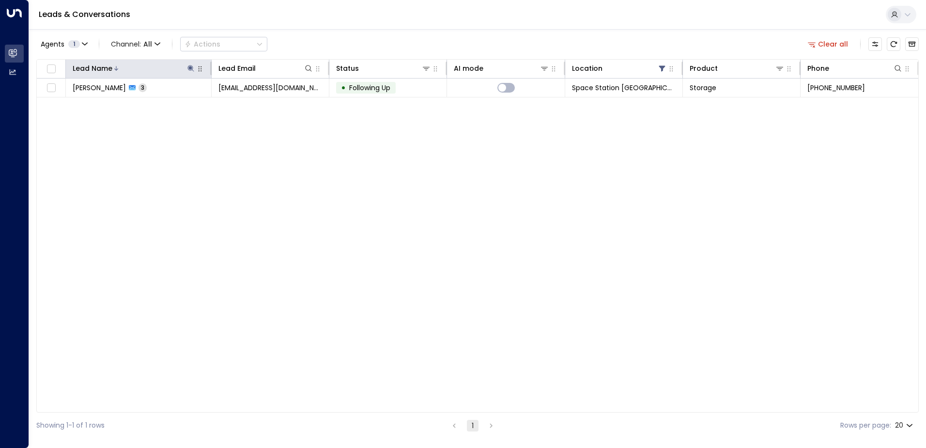
click at [188, 67] on icon at bounding box center [191, 68] width 8 height 8
click at [248, 106] on icon "button" at bounding box center [252, 104] width 8 height 8
click at [319, 44] on div "Agents 1 Channel: All Actions Clear all" at bounding box center [477, 44] width 883 height 20
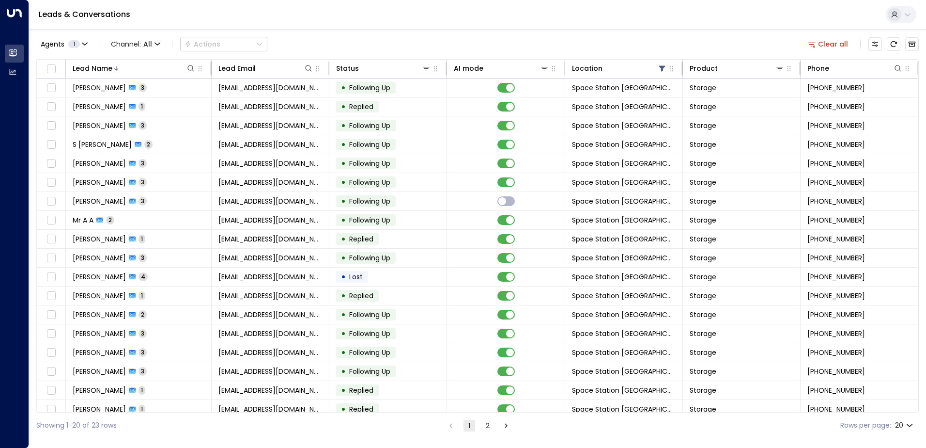
click at [692, 9] on div "Leads & Conversations" at bounding box center [477, 15] width 897 height 30
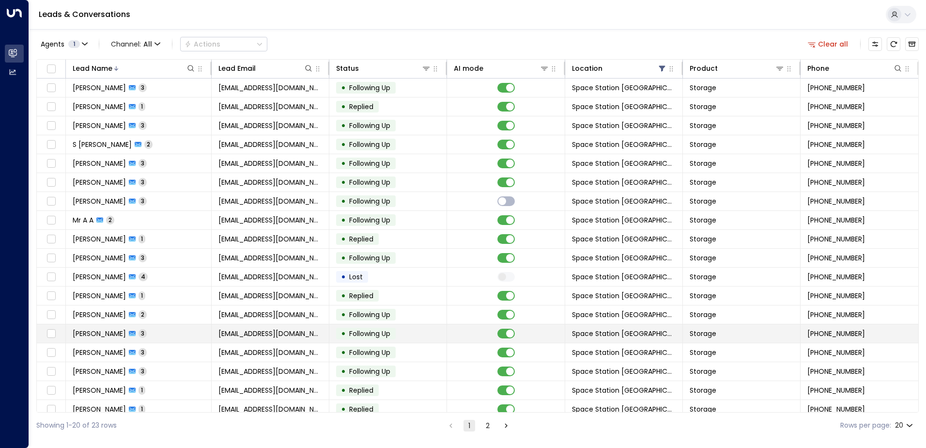
scroll to position [47, 0]
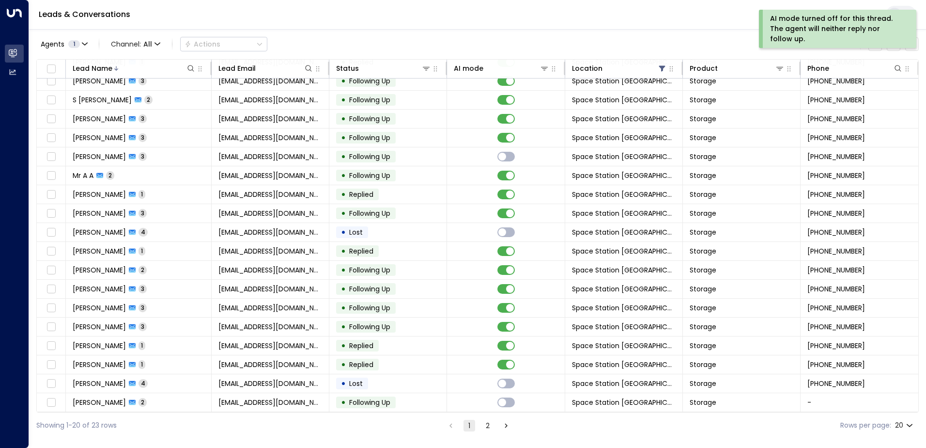
click at [490, 426] on button "2" at bounding box center [488, 426] width 12 height 12
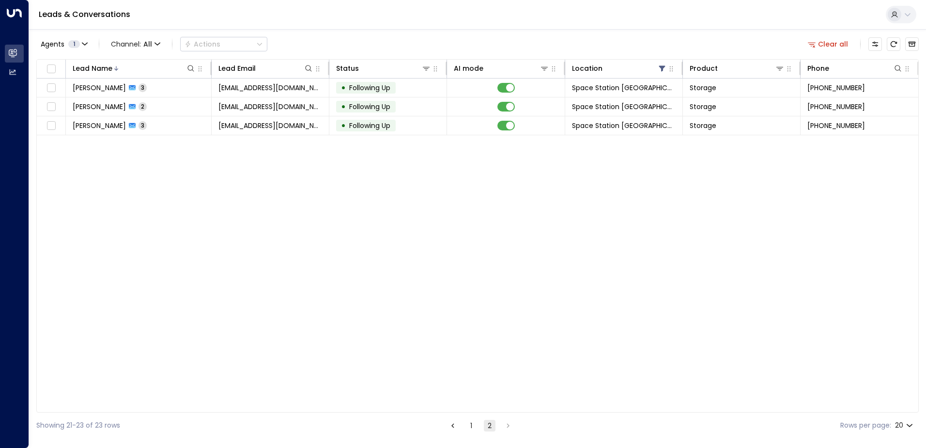
click at [466, 423] on button "1" at bounding box center [472, 426] width 12 height 12
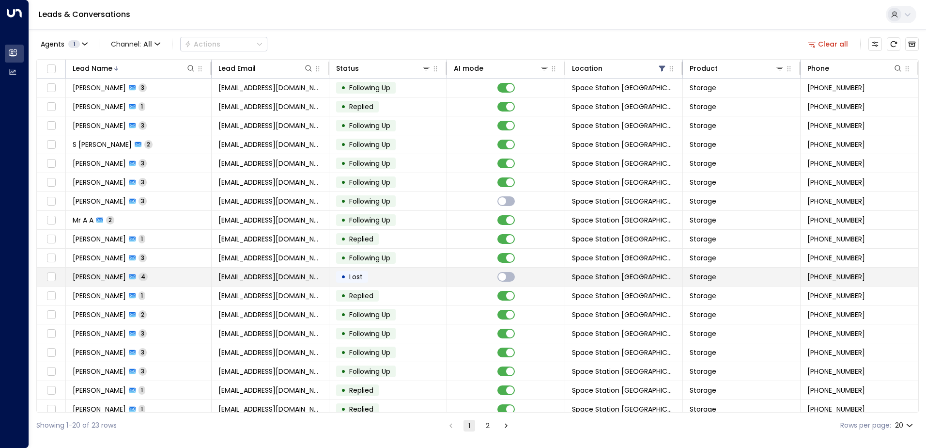
scroll to position [47, 0]
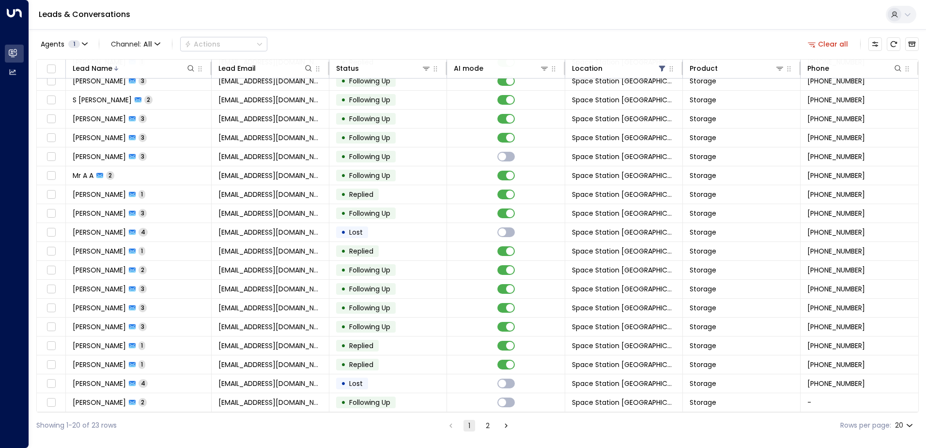
drag, startPoint x: 717, startPoint y: 44, endPoint x: 627, endPoint y: 40, distance: 89.7
click at [717, 44] on div "Agents 1 Channel: All Actions Clear all" at bounding box center [477, 44] width 883 height 20
